Goal: Share content: Share content

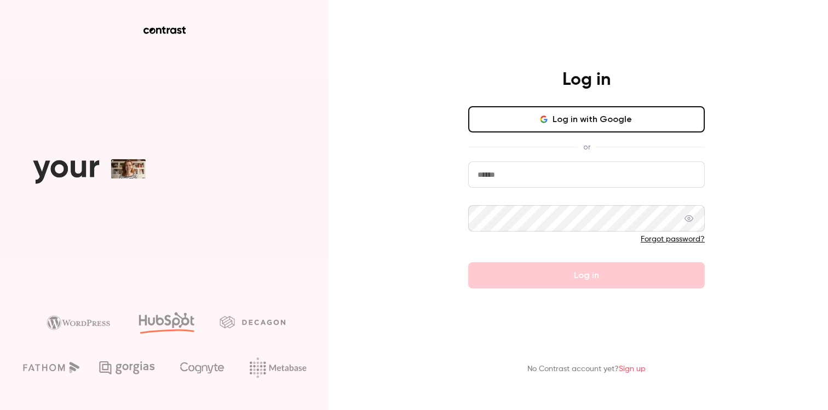
click at [567, 112] on button "Log in with Google" at bounding box center [586, 119] width 237 height 26
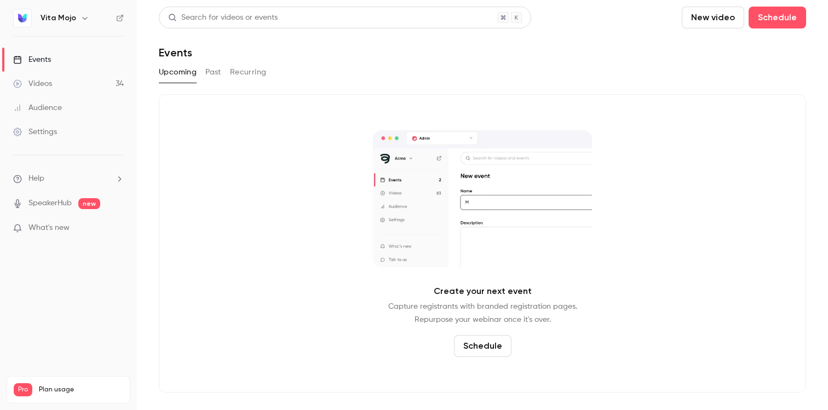
click at [65, 88] on link "Videos 34" at bounding box center [68, 84] width 137 height 24
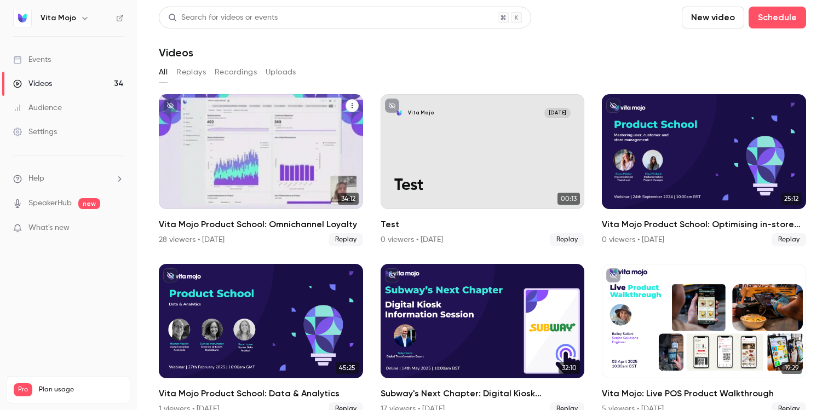
click at [191, 219] on h2 "Vita Mojo Product School: Omnichannel Loyalty" at bounding box center [261, 224] width 204 height 13
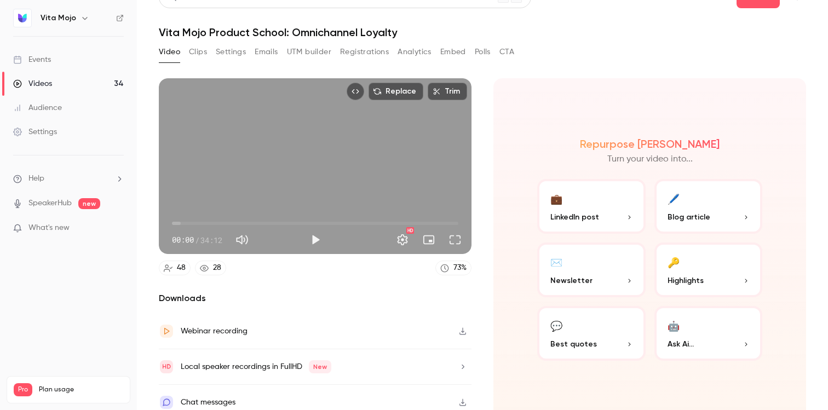
scroll to position [30, 0]
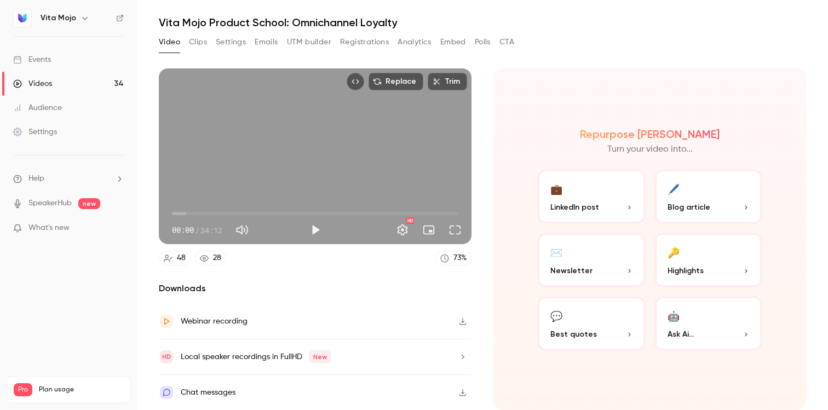
click at [233, 40] on button "Settings" at bounding box center [231, 42] width 30 height 18
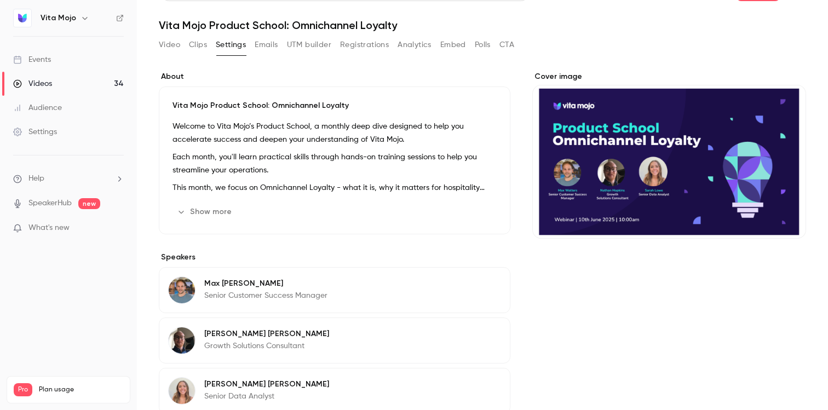
scroll to position [29, 0]
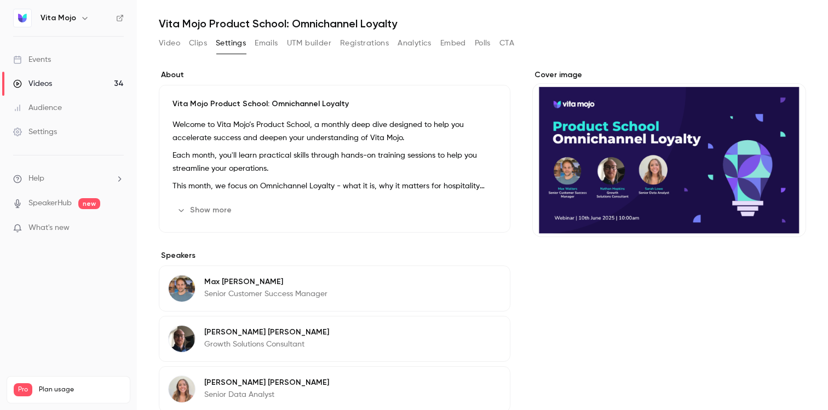
click at [162, 41] on button "Video" at bounding box center [169, 44] width 21 height 18
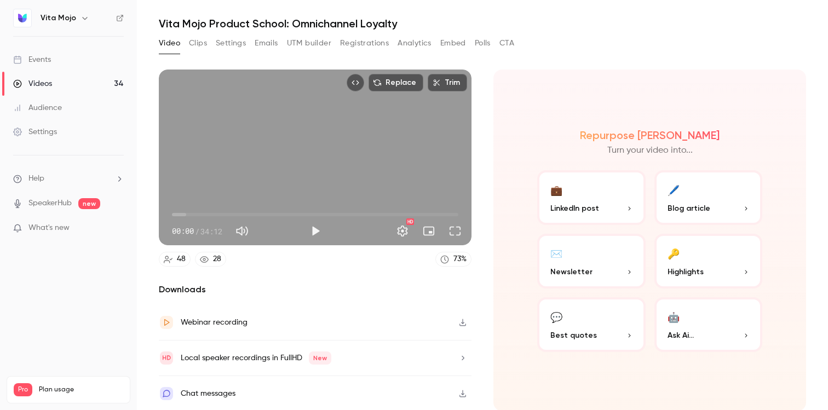
scroll to position [30, 0]
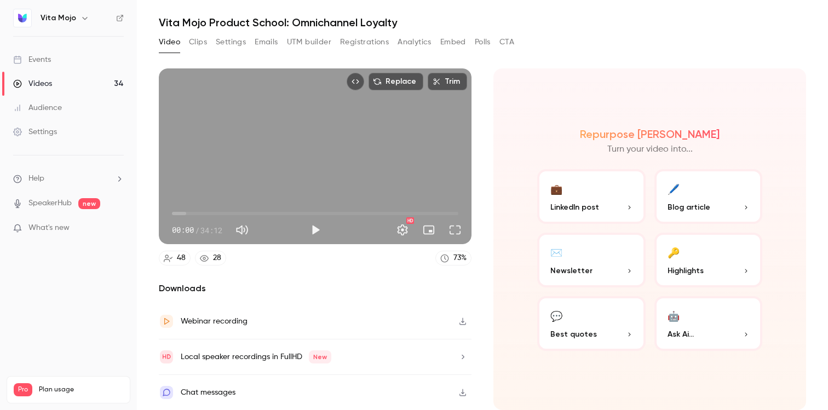
click at [208, 44] on div "Video Clips Settings Emails UTM builder Registrations Analytics Embed Polls CTA" at bounding box center [336, 42] width 355 height 18
click at [231, 38] on button "Settings" at bounding box center [231, 42] width 30 height 18
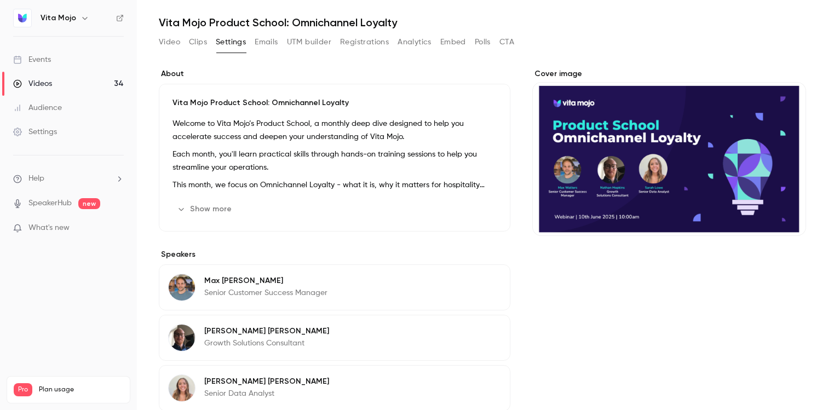
click at [263, 45] on button "Emails" at bounding box center [266, 42] width 23 height 18
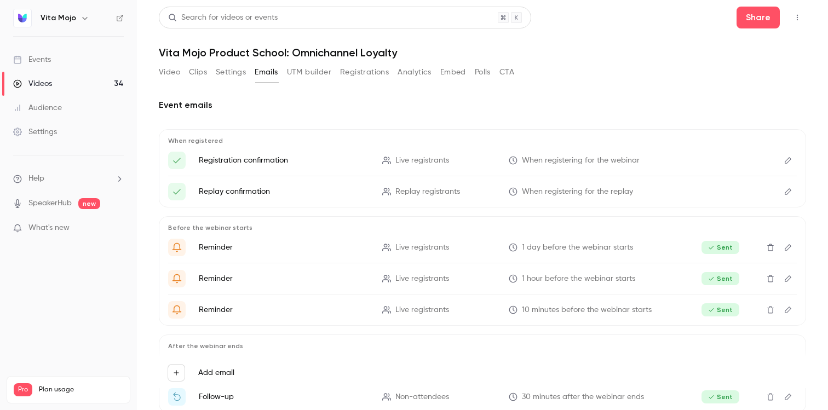
click at [312, 71] on button "UTM builder" at bounding box center [309, 73] width 44 height 18
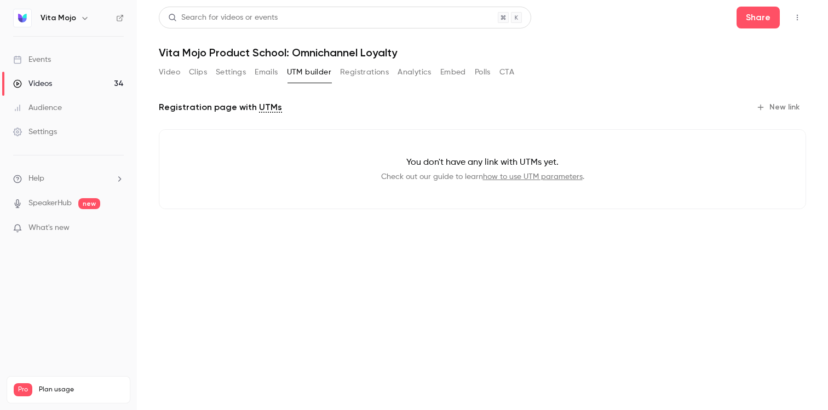
click at [359, 74] on button "Registrations" at bounding box center [364, 73] width 49 height 18
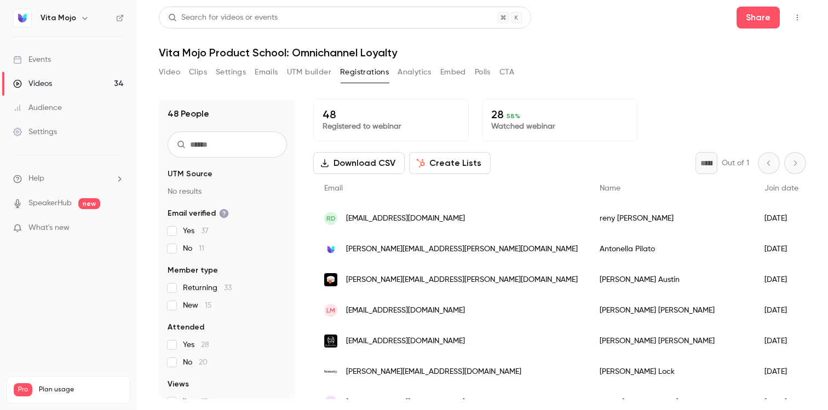
click at [415, 73] on button "Analytics" at bounding box center [415, 73] width 34 height 18
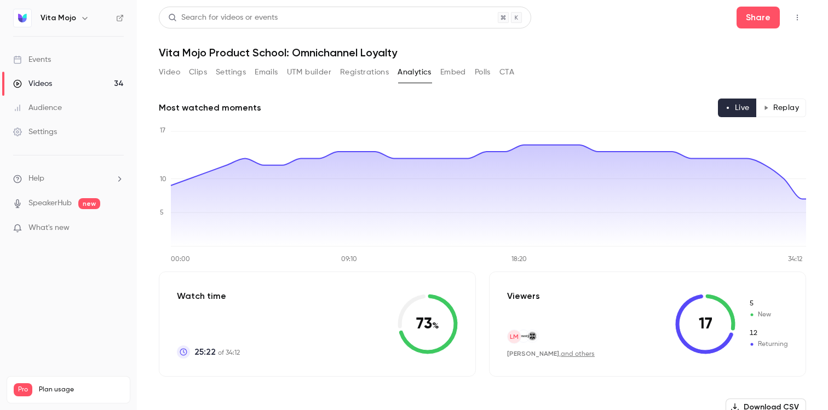
click at [447, 72] on button "Embed" at bounding box center [453, 73] width 26 height 18
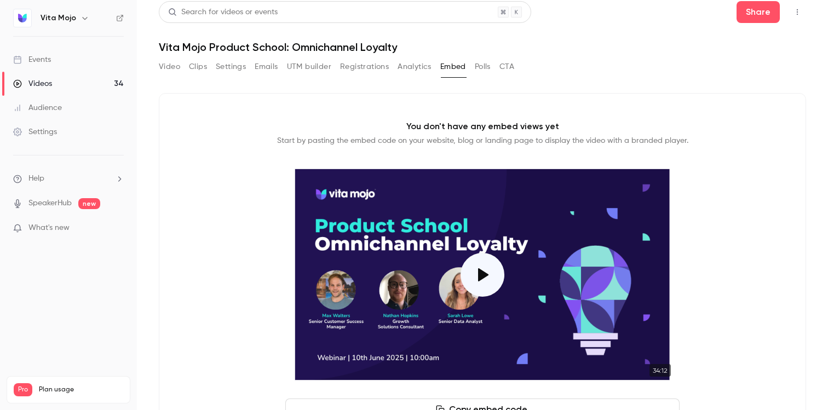
scroll to position [5, 0]
click at [759, 12] on button "Share" at bounding box center [758, 12] width 43 height 22
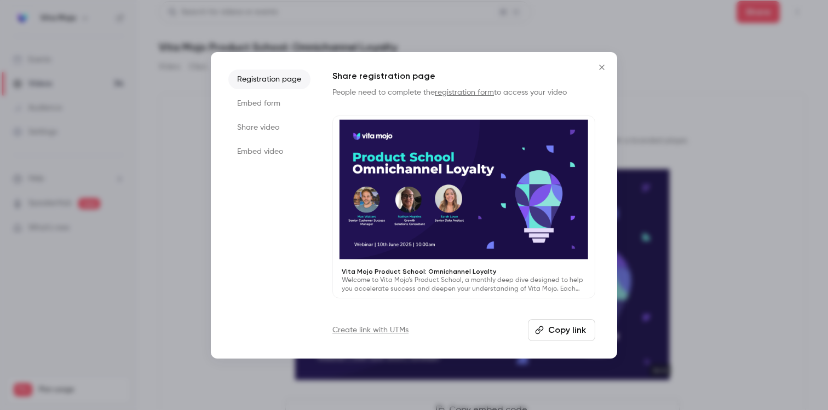
click at [274, 119] on li "Share video" at bounding box center [269, 128] width 82 height 20
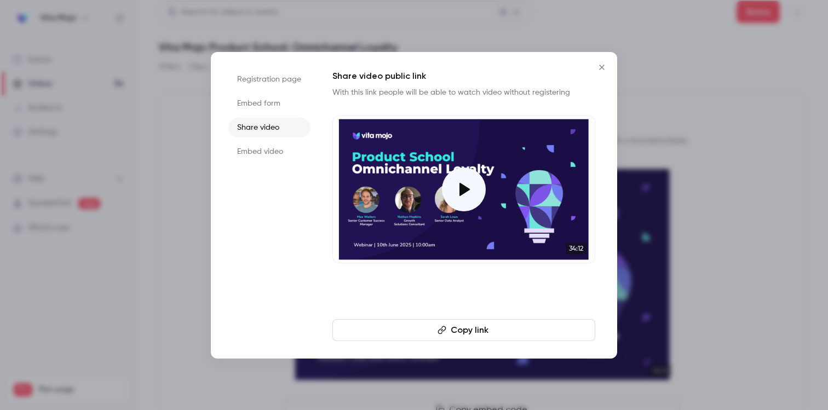
click at [451, 329] on button "Copy link" at bounding box center [463, 330] width 263 height 22
click at [607, 67] on icon "Close" at bounding box center [601, 67] width 13 height 9
